Goal: Task Accomplishment & Management: Manage account settings

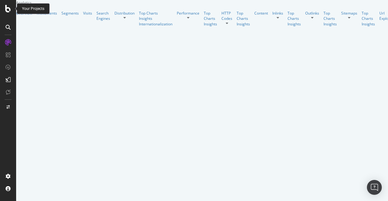
click at [8, 8] on icon at bounding box center [8, 8] width 6 height 7
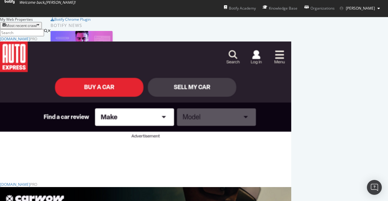
scroll to position [25, 0]
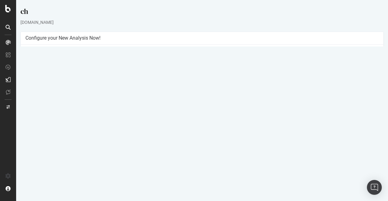
scroll to position [25, 0]
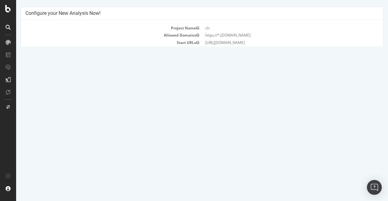
click at [351, 177] on icon at bounding box center [349, 177] width 4 height 5
click at [336, 195] on link "Delete analysis" at bounding box center [327, 195] width 50 height 8
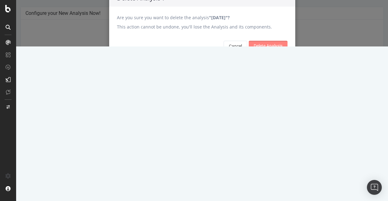
click at [272, 51] on input "Delete Analysis" at bounding box center [267, 46] width 39 height 10
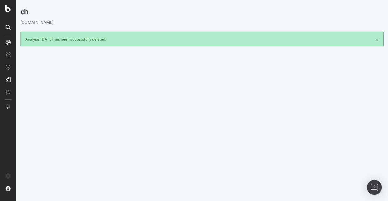
scroll to position [0, 0]
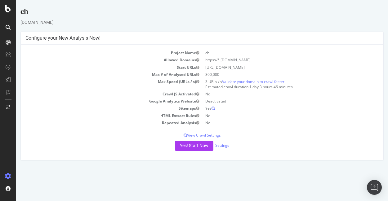
click at [4, 13] on div at bounding box center [8, 100] width 16 height 201
click at [6, 10] on icon at bounding box center [8, 8] width 6 height 7
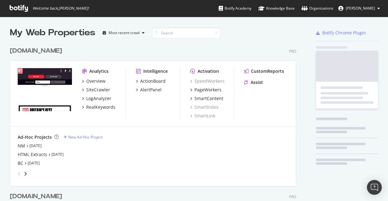
scroll to position [471, 291]
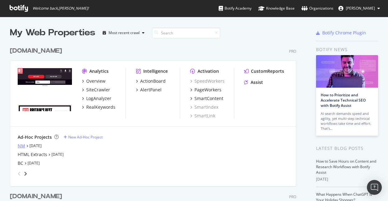
click at [24, 145] on div "NM" at bounding box center [21, 146] width 7 height 6
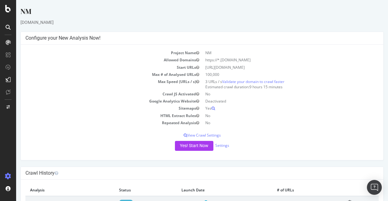
scroll to position [25, 0]
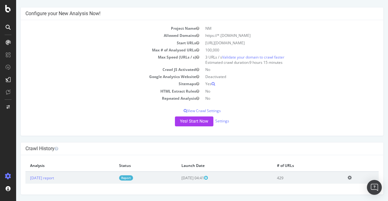
click at [351, 179] on icon at bounding box center [349, 177] width 4 height 5
click at [328, 198] on link "Delete analysis" at bounding box center [327, 195] width 50 height 8
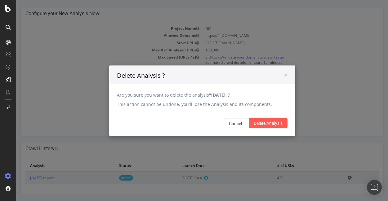
click at [259, 133] on div "Cancel Delete Analysis" at bounding box center [202, 122] width 186 height 25
click at [264, 124] on input "Delete Analysis" at bounding box center [267, 123] width 39 height 10
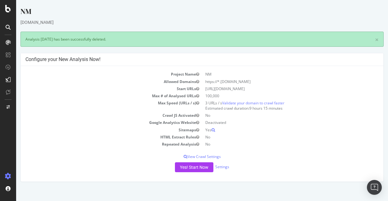
scroll to position [0, 0]
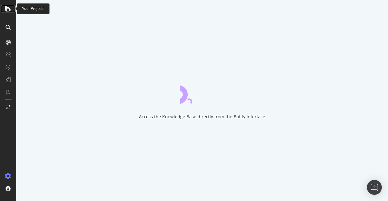
click at [10, 8] on icon at bounding box center [8, 8] width 6 height 7
